Goal: Transaction & Acquisition: Purchase product/service

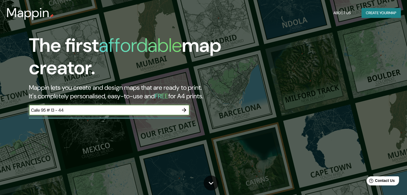
type input "Calle 95 # 13 - 44"
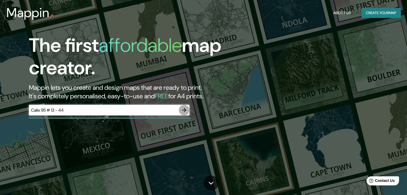
click at [184, 110] on icon "button" at bounding box center [184, 110] width 4 height 4
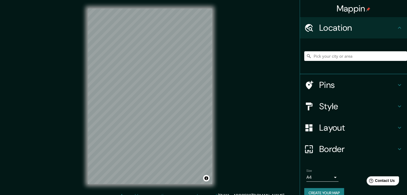
click at [322, 112] on div "Style" at bounding box center [353, 106] width 107 height 21
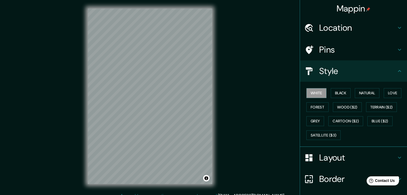
click at [329, 29] on h4 "Location" at bounding box center [357, 27] width 77 height 11
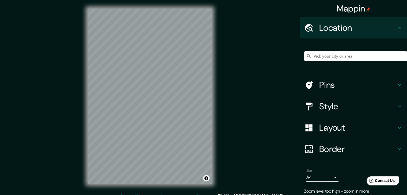
click at [328, 57] on input "Pick your city or area" at bounding box center [355, 56] width 103 height 10
click at [349, 55] on input "[GEOGRAPHIC_DATA], [GEOGRAPHIC_DATA]" at bounding box center [355, 56] width 103 height 10
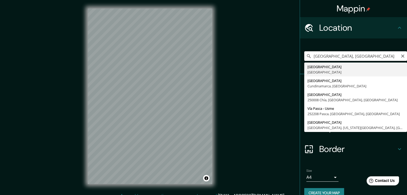
paste input "Calle 95 # 13 - 44"
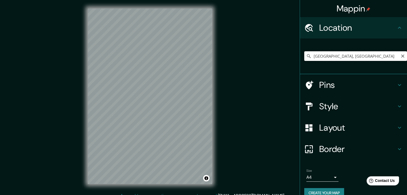
click at [350, 53] on input "[GEOGRAPHIC_DATA], [GEOGRAPHIC_DATA]" at bounding box center [355, 56] width 103 height 10
click at [320, 55] on input "[GEOGRAPHIC_DATA], [GEOGRAPHIC_DATA]" at bounding box center [355, 56] width 103 height 10
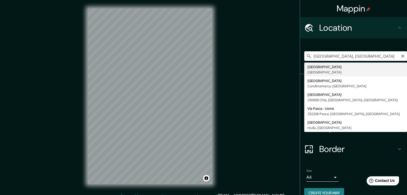
paste input "Calle 95 # 13 - 44"
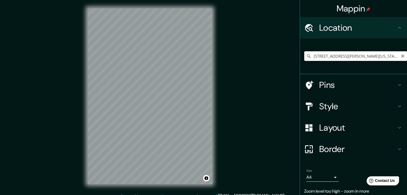
click at [322, 57] on input "[STREET_ADDRESS][PERSON_NAME][US_STATE]" at bounding box center [355, 56] width 103 height 10
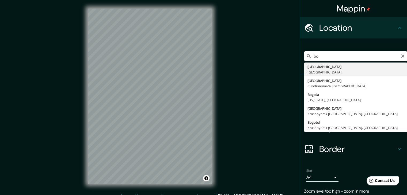
type input "b"
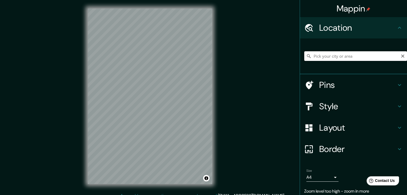
paste input "Calle 95 # 13 - 44"
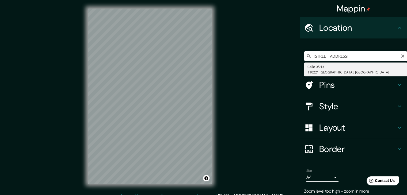
type input "[STREET_ADDRESS]"
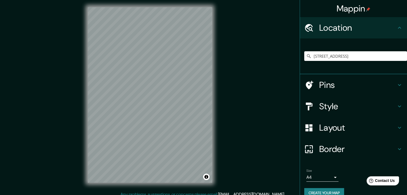
scroll to position [6, 0]
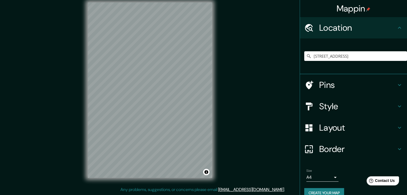
drag, startPoint x: 325, startPoint y: 107, endPoint x: 332, endPoint y: 108, distance: 7.1
click at [332, 108] on h4 "Style" at bounding box center [357, 106] width 77 height 11
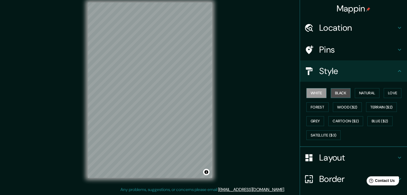
click at [334, 94] on button "Black" at bounding box center [340, 93] width 20 height 10
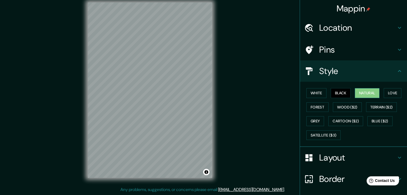
click at [357, 91] on button "Natural" at bounding box center [366, 93] width 25 height 10
click at [386, 91] on button "Love" at bounding box center [392, 93] width 18 height 10
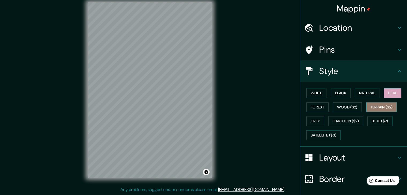
click at [372, 108] on button "Terrain ($2)" at bounding box center [381, 107] width 31 height 10
click at [317, 108] on button "Forest" at bounding box center [317, 107] width 22 height 10
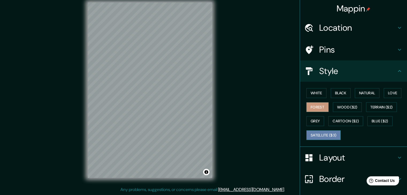
click at [320, 132] on button "Satellite ($3)" at bounding box center [323, 135] width 34 height 10
click at [309, 119] on button "Grey" at bounding box center [315, 121] width 18 height 10
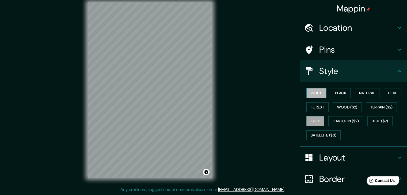
click at [310, 90] on button "White" at bounding box center [316, 93] width 20 height 10
click at [339, 90] on button "Black" at bounding box center [340, 93] width 20 height 10
click at [319, 94] on button "White" at bounding box center [316, 93] width 20 height 10
click at [336, 93] on button "Black" at bounding box center [340, 93] width 20 height 10
click at [319, 93] on button "White" at bounding box center [316, 93] width 20 height 10
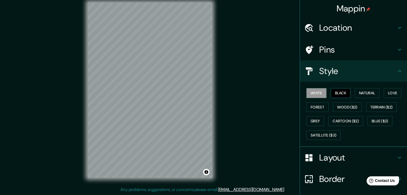
click at [337, 92] on button "Black" at bounding box center [340, 93] width 20 height 10
drag, startPoint x: 212, startPoint y: 91, endPoint x: 320, endPoint y: 175, distance: 136.8
click at [320, 175] on h4 "Border" at bounding box center [357, 179] width 77 height 11
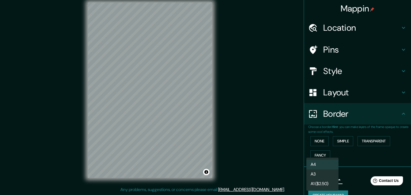
click at [328, 180] on body "Mappin Location [STREET_ADDRESS] Pins Style Layout Border Choose a border. Hint…" at bounding box center [205, 91] width 411 height 195
click at [343, 157] on div at bounding box center [205, 97] width 411 height 195
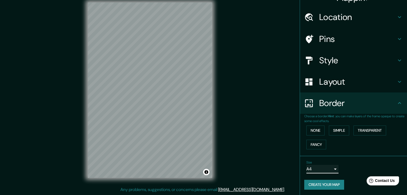
scroll to position [11, 0]
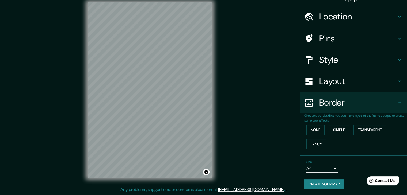
click at [324, 79] on h4 "Layout" at bounding box center [357, 81] width 77 height 11
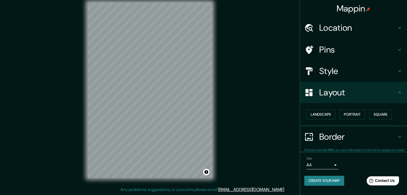
scroll to position [0, 0]
click at [328, 117] on button "Landscape" at bounding box center [320, 115] width 29 height 10
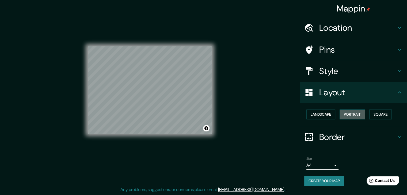
click at [347, 116] on button "Portrait" at bounding box center [351, 115] width 25 height 10
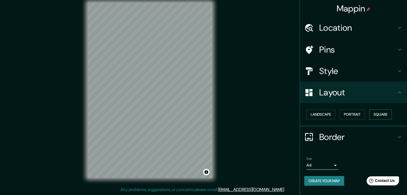
click at [374, 115] on button "Square" at bounding box center [380, 115] width 22 height 10
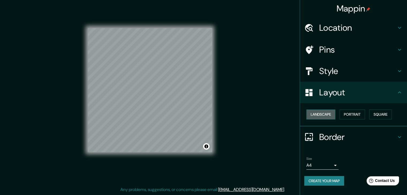
click at [322, 116] on button "Landscape" at bounding box center [320, 115] width 29 height 10
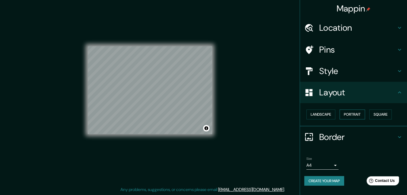
click at [348, 114] on button "Portrait" at bounding box center [351, 115] width 25 height 10
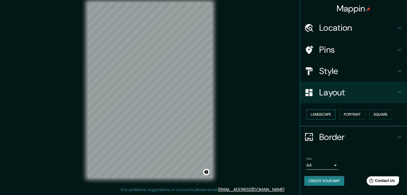
click at [333, 112] on button "Landscape" at bounding box center [320, 115] width 29 height 10
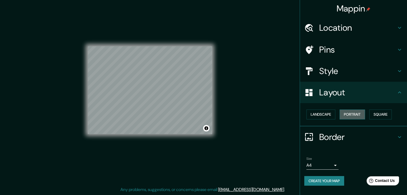
click at [346, 114] on button "Portrait" at bounding box center [351, 115] width 25 height 10
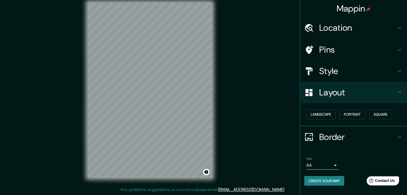
click at [366, 118] on div "Landscape [GEOGRAPHIC_DATA]" at bounding box center [355, 114] width 103 height 14
click at [376, 115] on button "Square" at bounding box center [380, 115] width 22 height 10
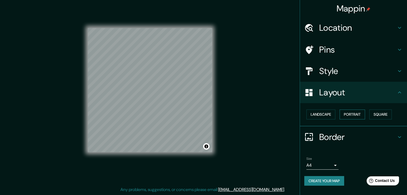
click at [356, 117] on button "Portrait" at bounding box center [351, 115] width 25 height 10
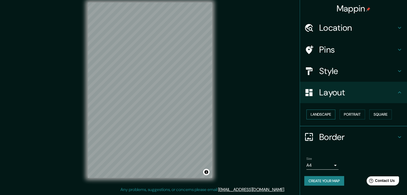
click at [326, 114] on button "Landscape" at bounding box center [320, 115] width 29 height 10
